Goal: Task Accomplishment & Management: Manage account settings

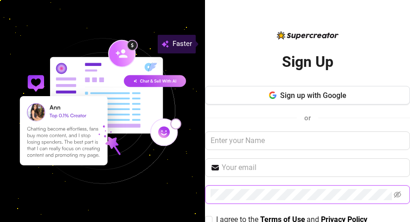
scroll to position [51, 0]
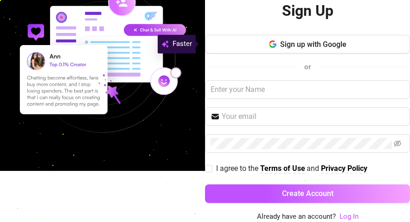
click at [173, 198] on div "Sign Up Sign up with Google or I agree to the Terms of Use and Privacy Policy C…" at bounding box center [205, 111] width 410 height 222
click at [344, 215] on link "Log In" at bounding box center [349, 216] width 19 height 8
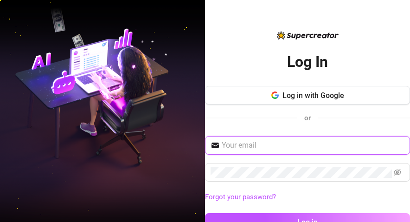
click at [262, 143] on input "text" at bounding box center [313, 145] width 183 height 11
click at [245, 149] on input "text" at bounding box center [313, 145] width 183 height 11
click at [245, 150] on input "text" at bounding box center [313, 145] width 183 height 11
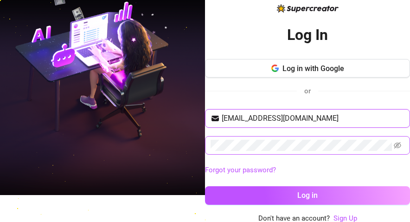
scroll to position [29, 0]
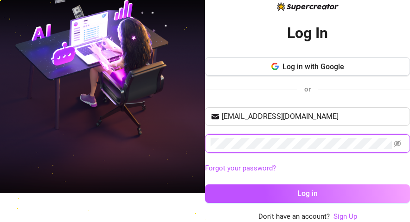
click at [205, 184] on button "Log in" at bounding box center [307, 193] width 205 height 19
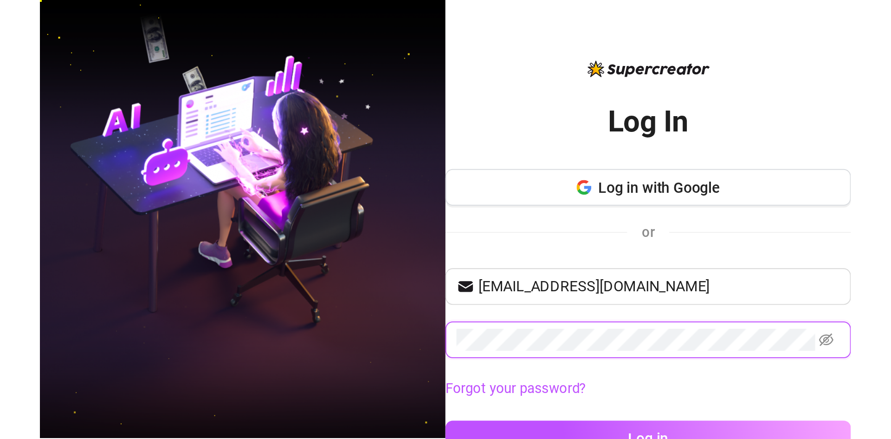
scroll to position [0, 0]
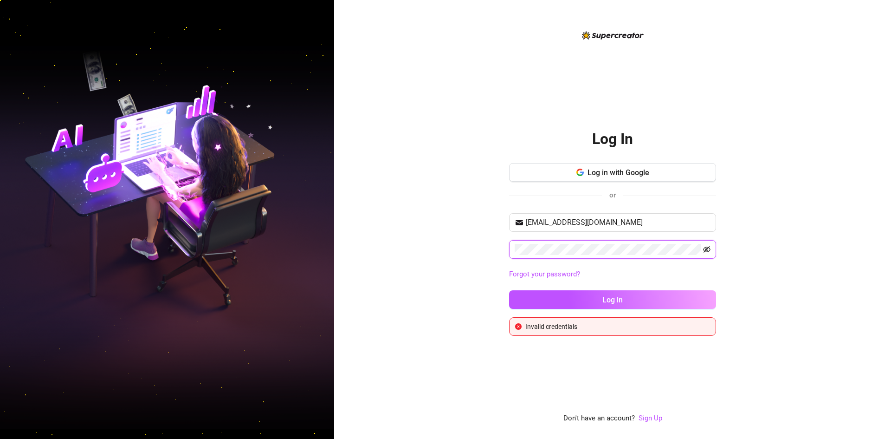
click at [410, 221] on icon "eye-invisible" at bounding box center [706, 249] width 7 height 7
click at [410, 221] on icon "eye" at bounding box center [706, 249] width 7 height 7
click at [410, 221] on button "Log in" at bounding box center [612, 299] width 207 height 19
click at [410, 221] on input "[EMAIL_ADDRESS][DOMAIN_NAME]" at bounding box center [618, 222] width 185 height 11
drag, startPoint x: 576, startPoint y: 222, endPoint x: 567, endPoint y: 223, distance: 9.4
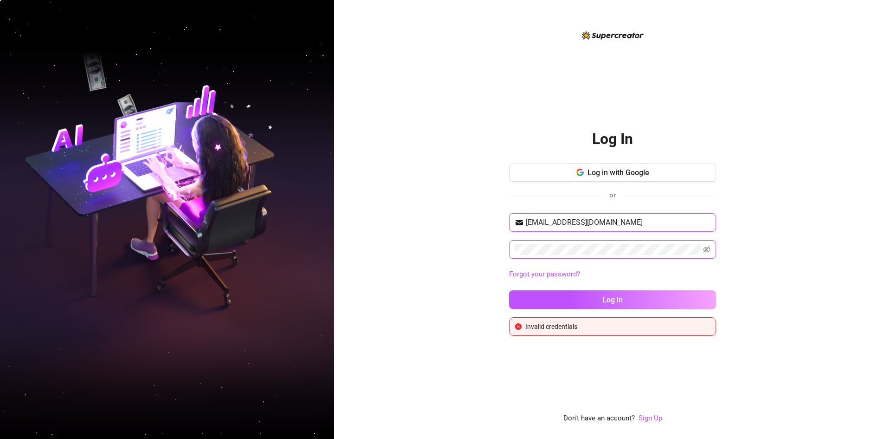
click at [410, 221] on input "[EMAIL_ADDRESS][DOMAIN_NAME]" at bounding box center [618, 222] width 185 height 11
drag, startPoint x: 577, startPoint y: 222, endPoint x: 561, endPoint y: 222, distance: 15.8
click at [410, 221] on input "[EMAIL_ADDRESS][DOMAIN_NAME]" at bounding box center [618, 222] width 185 height 11
type input "[EMAIL_ADDRESS][DOMAIN_NAME]"
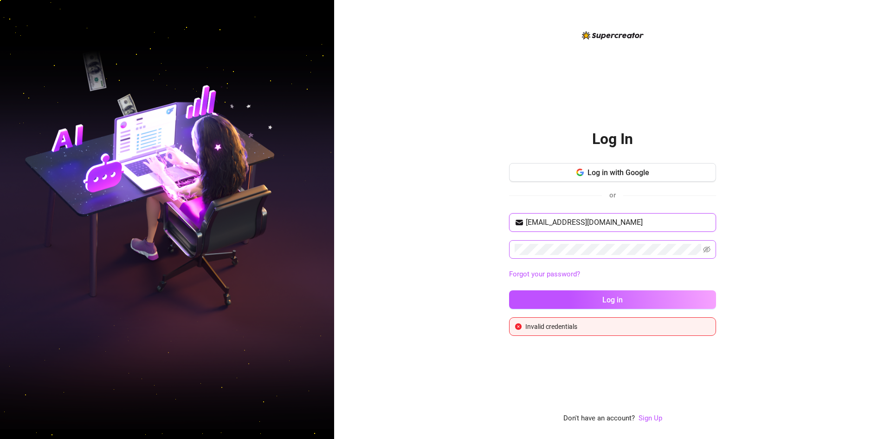
click at [410, 221] on button "Log in" at bounding box center [612, 299] width 207 height 19
